Goal: Obtain resource: Download file/media

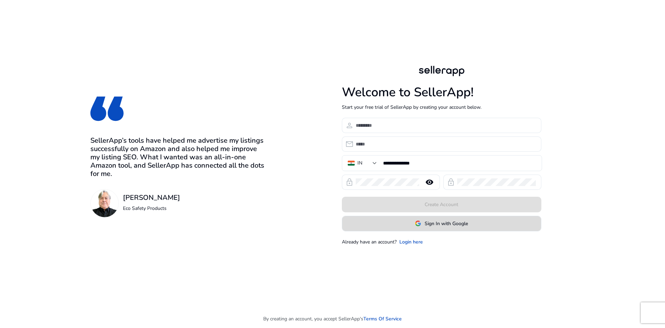
click at [446, 224] on span "Sign In with Google" at bounding box center [445, 223] width 43 height 7
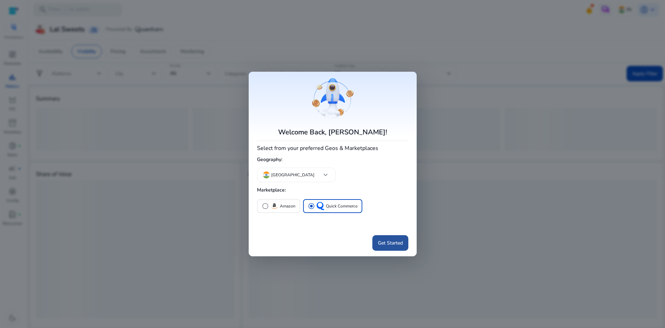
click at [389, 244] on span "Get Started" at bounding box center [390, 242] width 25 height 7
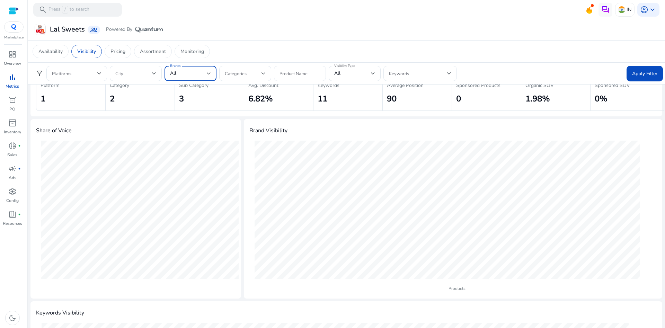
click at [198, 70] on div "All" at bounding box center [188, 74] width 37 height 8
type input "*"
type input "***"
click at [173, 108] on mat-pseudo-checkbox at bounding box center [173, 106] width 6 height 6
click at [185, 86] on input "***" at bounding box center [190, 88] width 52 height 14
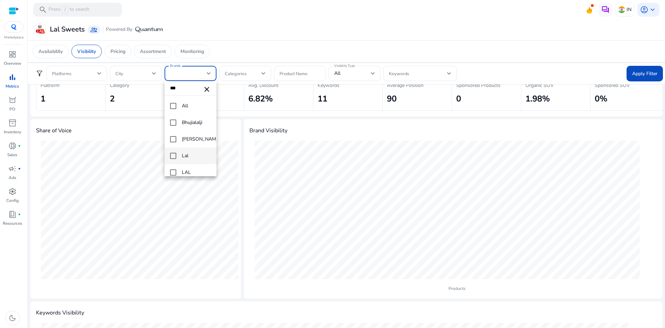
click at [171, 155] on mat-pseudo-checkbox at bounding box center [173, 156] width 6 height 6
click at [175, 123] on mat-pseudo-checkbox at bounding box center [173, 122] width 6 height 6
click at [175, 137] on mat-pseudo-checkbox at bounding box center [173, 139] width 6 height 6
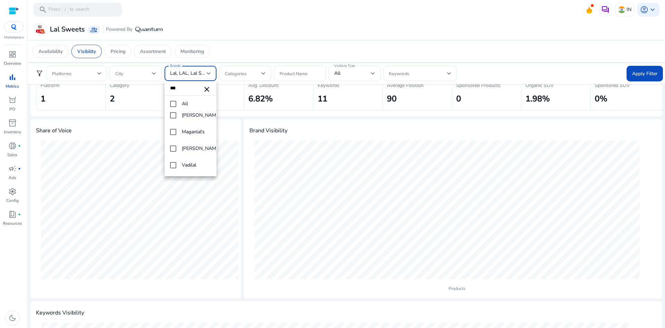
click at [639, 69] on div at bounding box center [332, 164] width 665 height 328
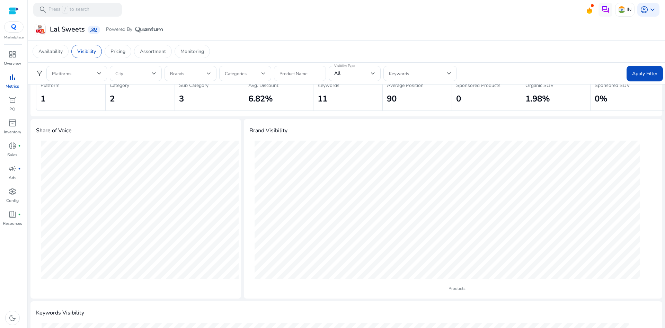
click at [639, 69] on span at bounding box center [644, 73] width 36 height 17
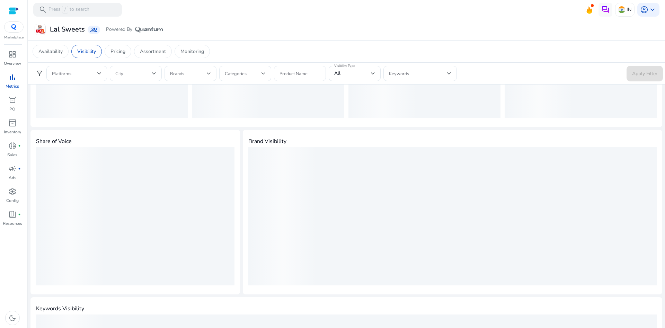
click at [197, 75] on span at bounding box center [188, 74] width 37 height 8
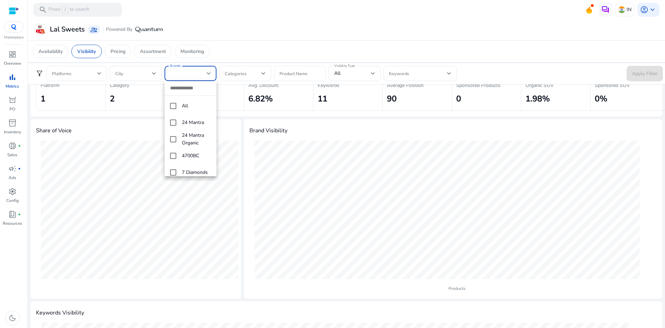
click at [190, 90] on input "dropdown search" at bounding box center [190, 88] width 52 height 14
type input "***"
click at [371, 51] on div at bounding box center [332, 164] width 665 height 328
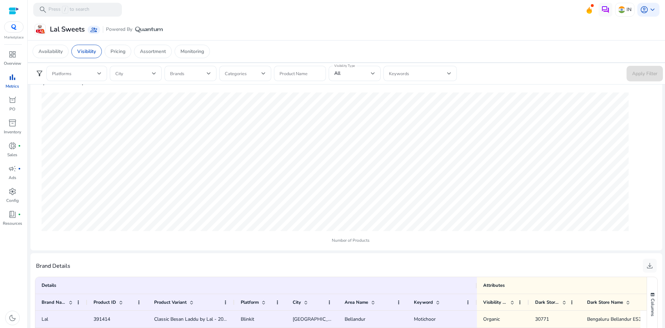
scroll to position [386, 0]
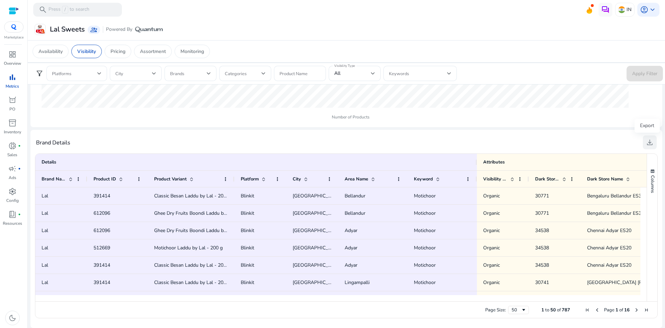
click at [645, 142] on span "download" at bounding box center [649, 142] width 8 height 8
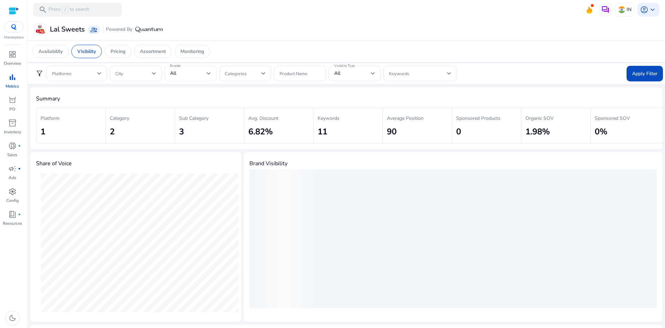
click at [204, 73] on div "All" at bounding box center [188, 74] width 37 height 8
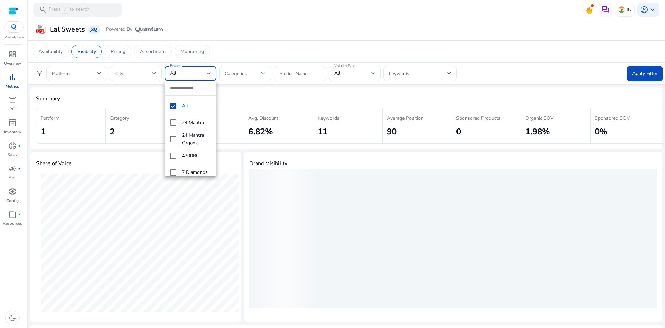
click at [169, 105] on mat-option "All" at bounding box center [190, 106] width 52 height 17
click at [184, 89] on input "dropdown search" at bounding box center [190, 88] width 52 height 14
type input "***"
click at [184, 89] on input "***" at bounding box center [190, 88] width 52 height 14
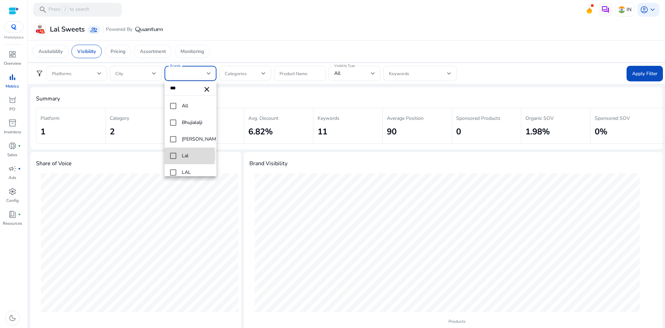
click at [176, 155] on mat-option "Lal" at bounding box center [190, 155] width 52 height 17
click at [176, 170] on mat-pseudo-checkbox at bounding box center [173, 172] width 6 height 6
click at [172, 136] on mat-pseudo-checkbox at bounding box center [173, 137] width 6 height 6
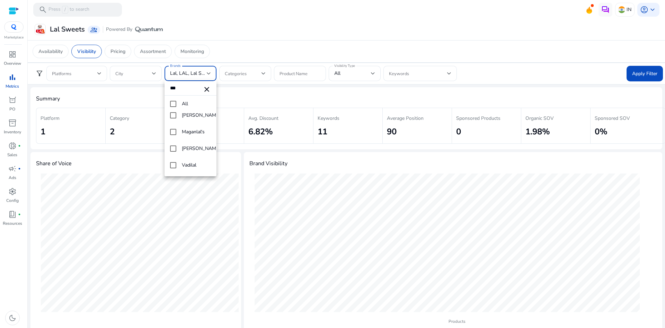
click at [537, 75] on div at bounding box center [332, 164] width 665 height 328
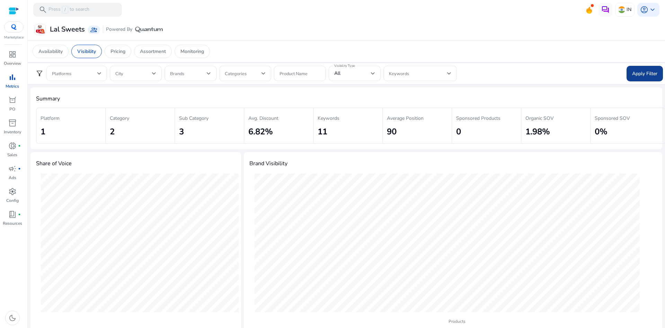
click at [637, 72] on span "Apply Filter" at bounding box center [644, 73] width 25 height 7
click at [211, 76] on div "Brands" at bounding box center [190, 73] width 52 height 15
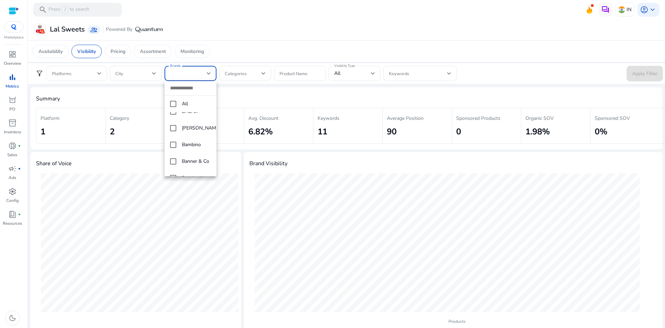
scroll to position [1546, 0]
click at [190, 72] on div at bounding box center [332, 164] width 665 height 328
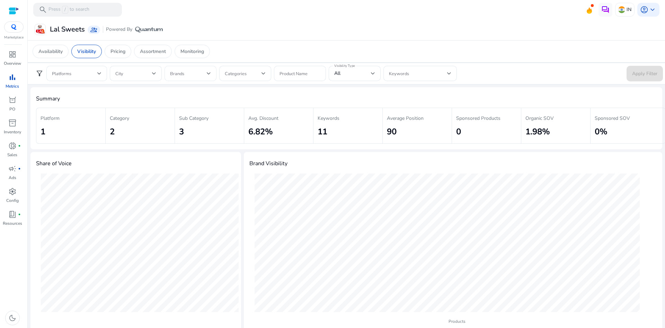
click at [189, 66] on div at bounding box center [190, 73] width 41 height 15
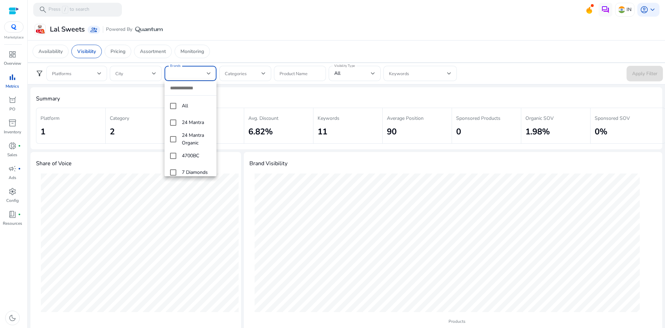
click at [390, 29] on div at bounding box center [332, 164] width 665 height 328
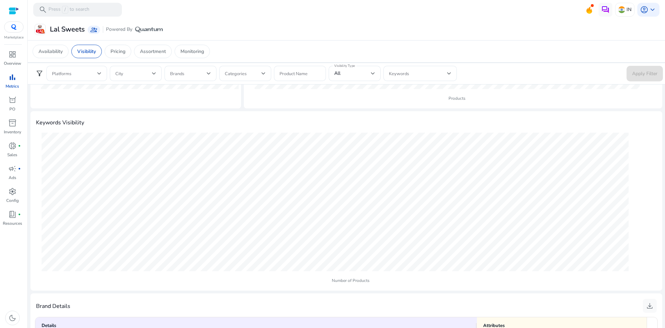
scroll to position [386, 0]
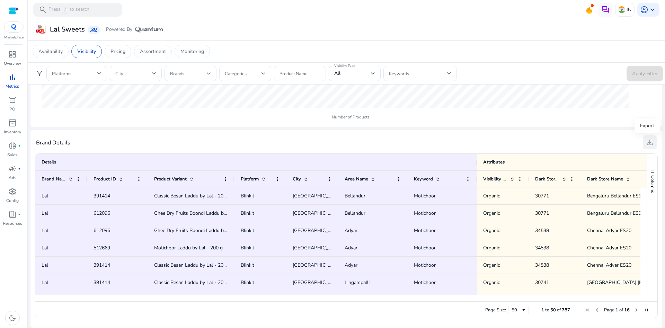
click at [645, 142] on span "download" at bounding box center [649, 142] width 8 height 8
